Goal: Find contact information: Find contact information

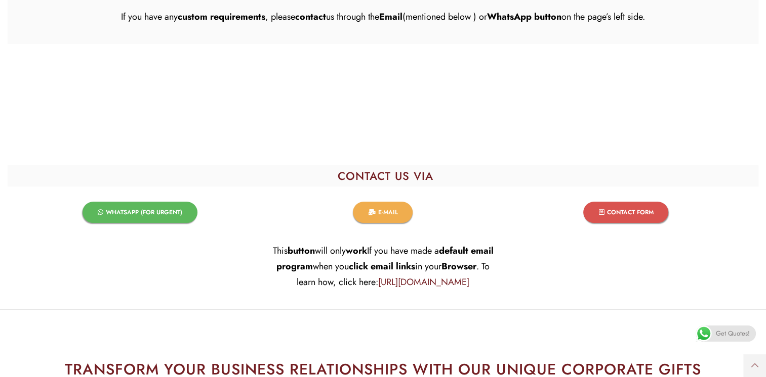
scroll to position [3781, 0]
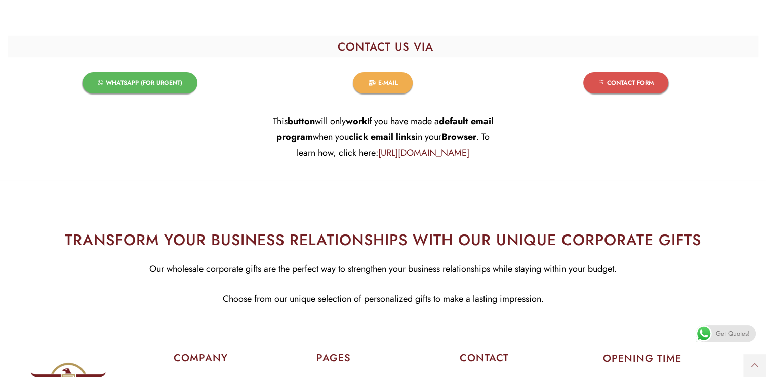
click at [627, 76] on link "CONTACT FORM​" at bounding box center [625, 82] width 85 height 21
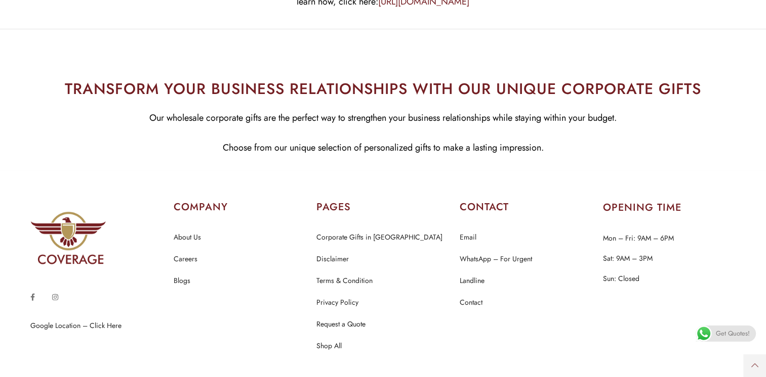
scroll to position [3975, 0]
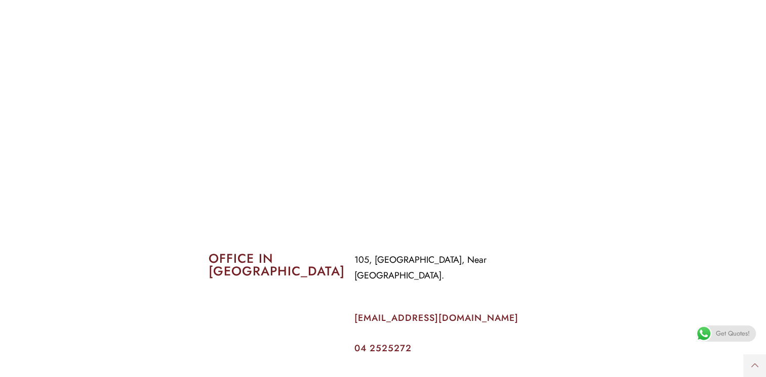
scroll to position [298, 0]
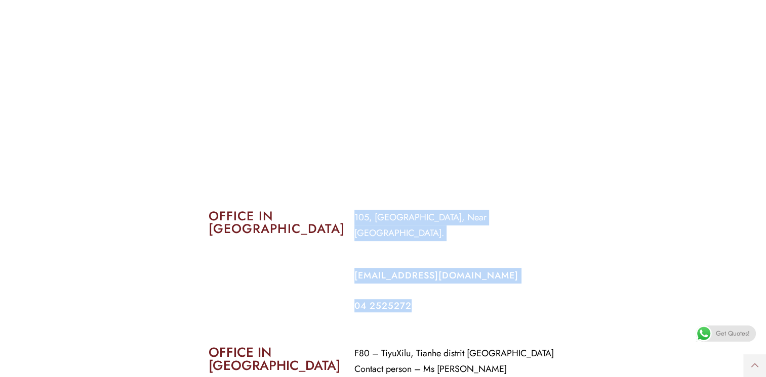
drag, startPoint x: 356, startPoint y: 214, endPoint x: 421, endPoint y: 297, distance: 106.0
click at [421, 297] on div "105, [GEOGRAPHIC_DATA], Near [GEOGRAPHIC_DATA]. [EMAIL_ADDRESS][DOMAIN_NAME] 04…" at bounding box center [456, 260] width 219 height 116
copy div "105, [GEOGRAPHIC_DATA], Near [GEOGRAPHIC_DATA]. [EMAIL_ADDRESS][DOMAIN_NAME] 04…"
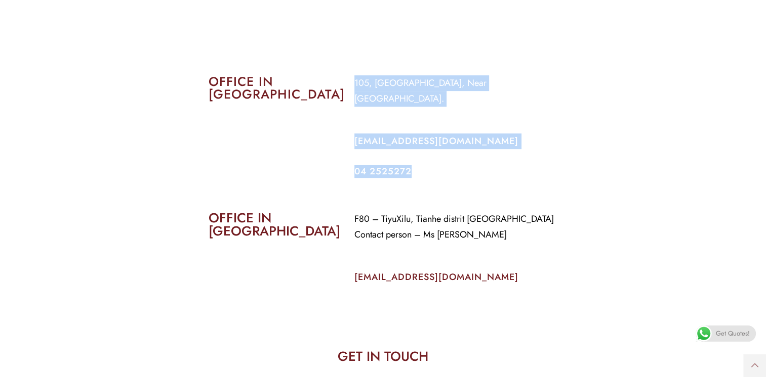
scroll to position [431, 0]
copy div "105, [GEOGRAPHIC_DATA], Near [GEOGRAPHIC_DATA]. [EMAIL_ADDRESS][DOMAIN_NAME] 04…"
click at [364, 87] on p "105, [GEOGRAPHIC_DATA], Near [GEOGRAPHIC_DATA]." at bounding box center [455, 91] width 203 height 31
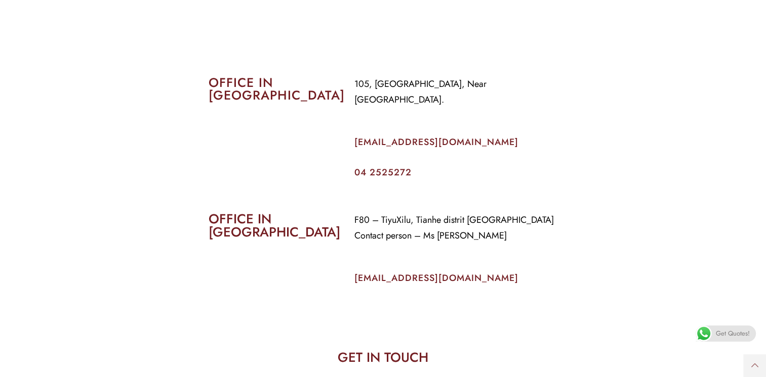
drag, startPoint x: 355, startPoint y: 82, endPoint x: 576, endPoint y: 95, distance: 222.0
click at [576, 95] on section "OFFICE IN [GEOGRAPHIC_DATA] 105, [GEOGRAPHIC_DATA], Near [GEOGRAPHIC_DATA]. [EM…" at bounding box center [383, 117] width 766 height 136
copy p "105, [GEOGRAPHIC_DATA], Near [GEOGRAPHIC_DATA]."
click at [349, 128] on div "105, [GEOGRAPHIC_DATA], Near [GEOGRAPHIC_DATA]. [EMAIL_ADDRESS][DOMAIN_NAME] 04…" at bounding box center [456, 127] width 219 height 116
drag, startPoint x: 349, startPoint y: 128, endPoint x: 465, endPoint y: 122, distance: 116.5
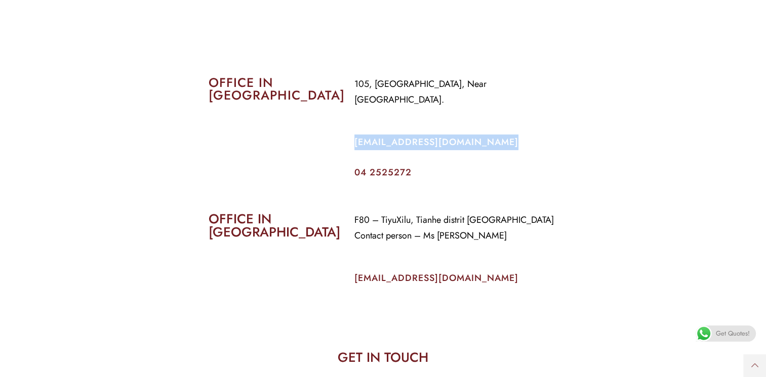
click at [465, 122] on div "105, [GEOGRAPHIC_DATA], Near [GEOGRAPHIC_DATA]. [EMAIL_ADDRESS][DOMAIN_NAME] 04…" at bounding box center [456, 127] width 219 height 116
copy div "[EMAIL_ADDRESS][DOMAIN_NAME]"
click at [341, 161] on div "OFFICE IN [GEOGRAPHIC_DATA]" at bounding box center [274, 127] width 146 height 116
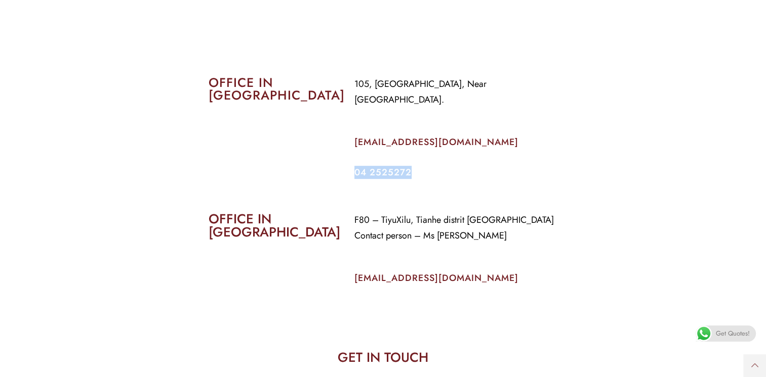
drag, startPoint x: 353, startPoint y: 160, endPoint x: 419, endPoint y: 155, distance: 67.0
click at [419, 155] on div "105, [GEOGRAPHIC_DATA], Near [GEOGRAPHIC_DATA]. [EMAIL_ADDRESS][DOMAIN_NAME] 04…" at bounding box center [456, 127] width 219 height 116
copy link "04 2525272"
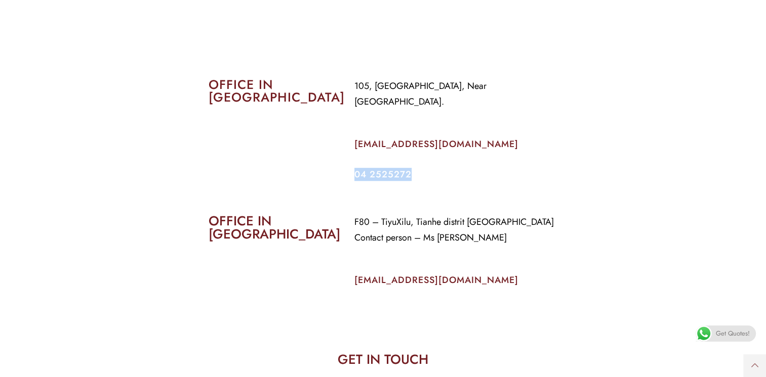
scroll to position [425, 0]
